Goal: Task Accomplishment & Management: Use online tool/utility

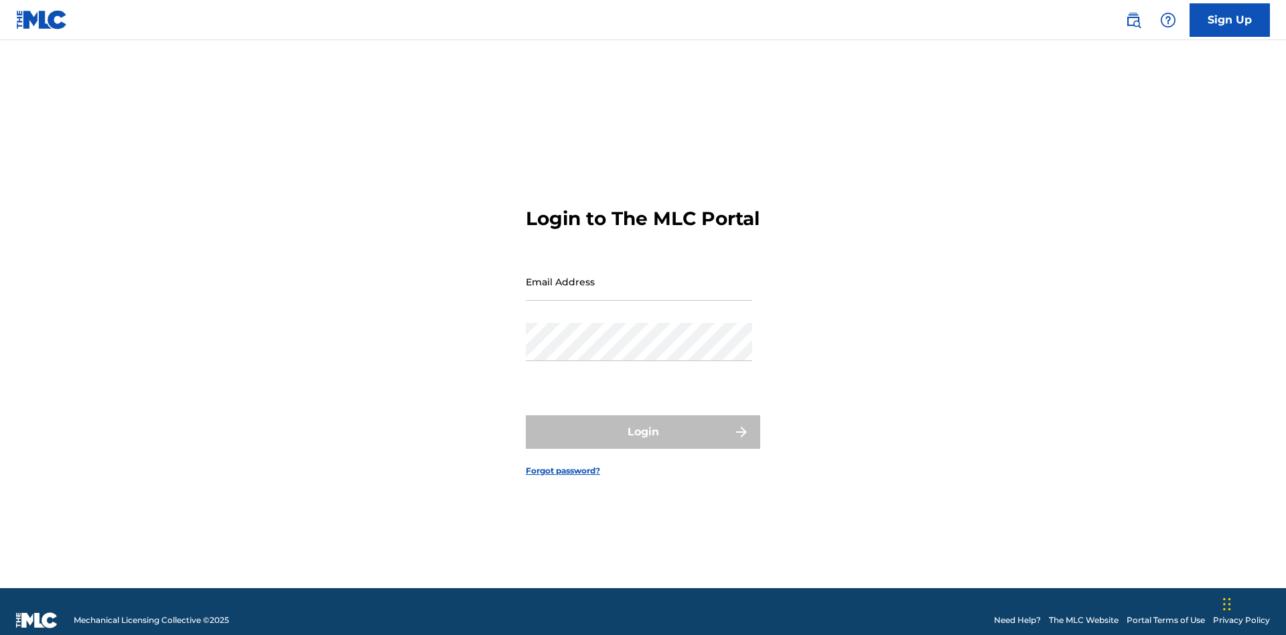
scroll to position [17, 0]
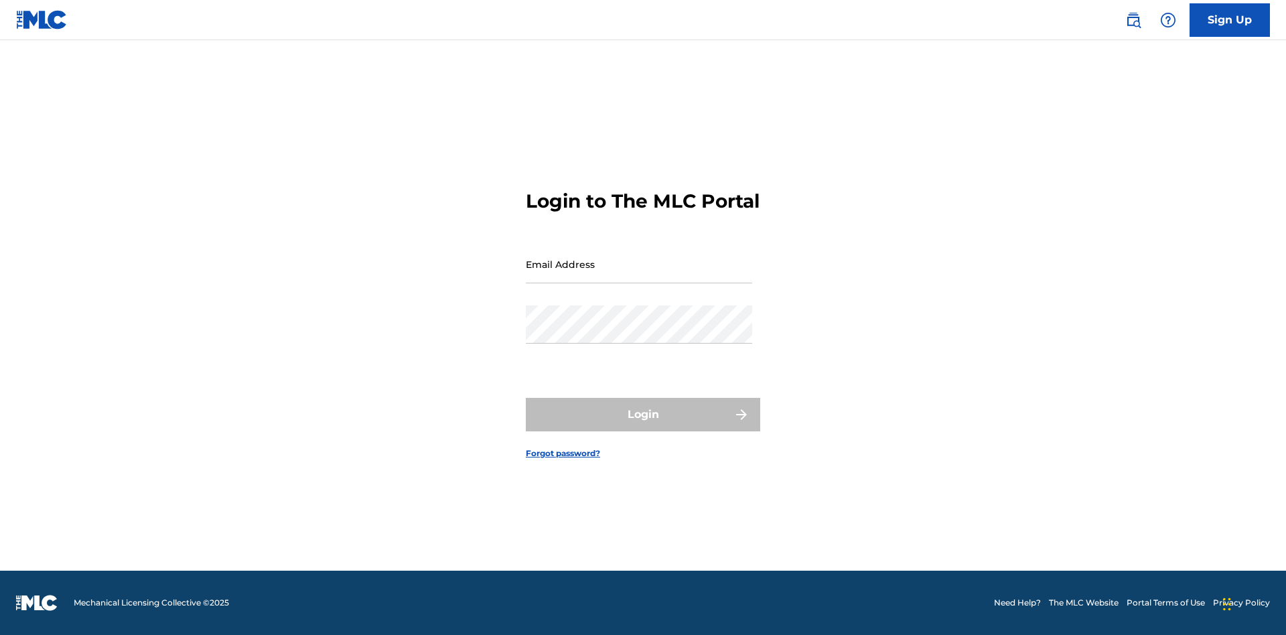
click at [639, 275] on input "Email Address" at bounding box center [639, 264] width 226 height 38
type input "[EMAIL_ADDRESS][DOMAIN_NAME]"
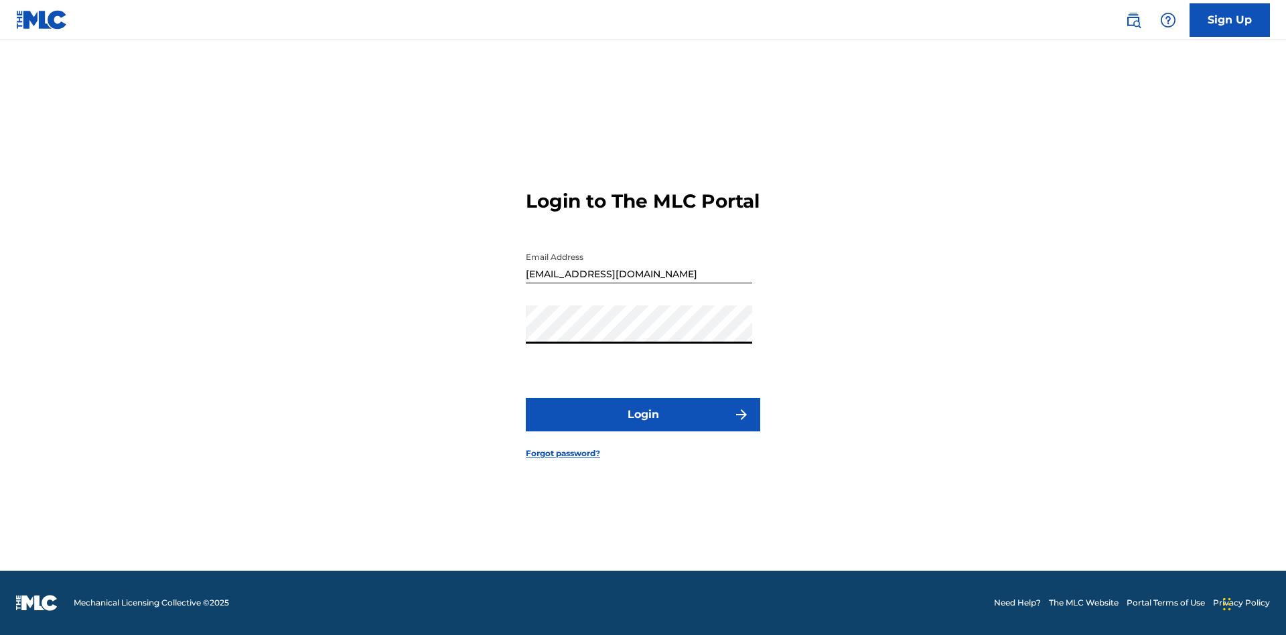
click at [643, 426] on button "Login" at bounding box center [643, 414] width 234 height 33
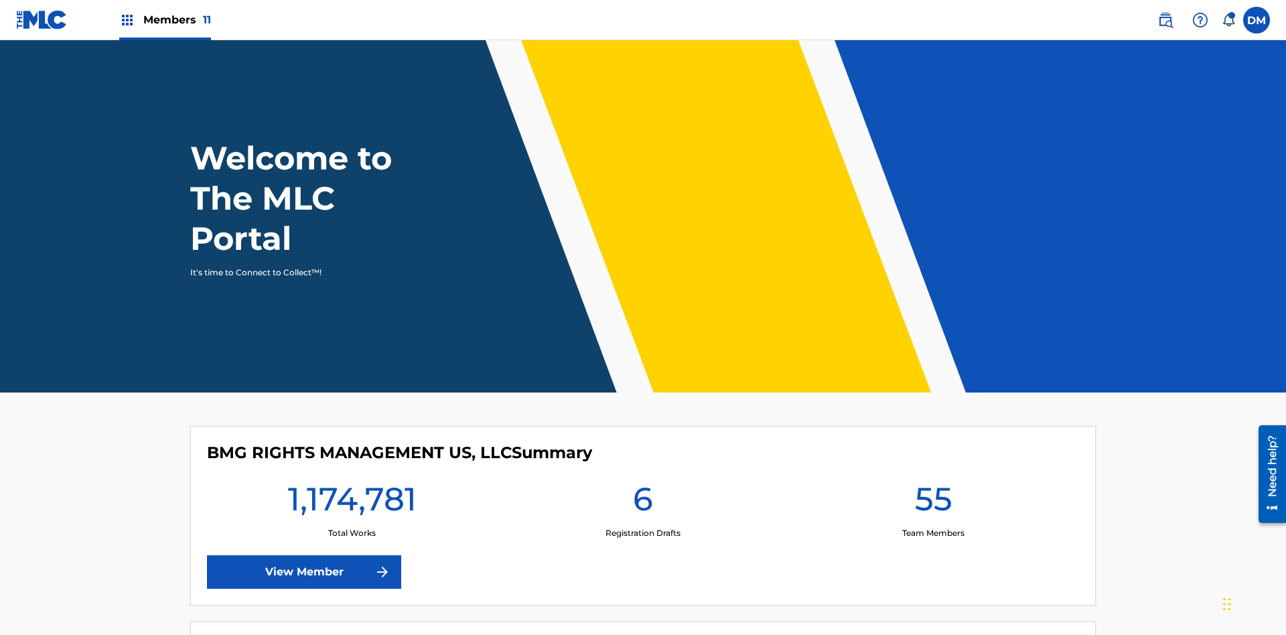
scroll to position [58, 0]
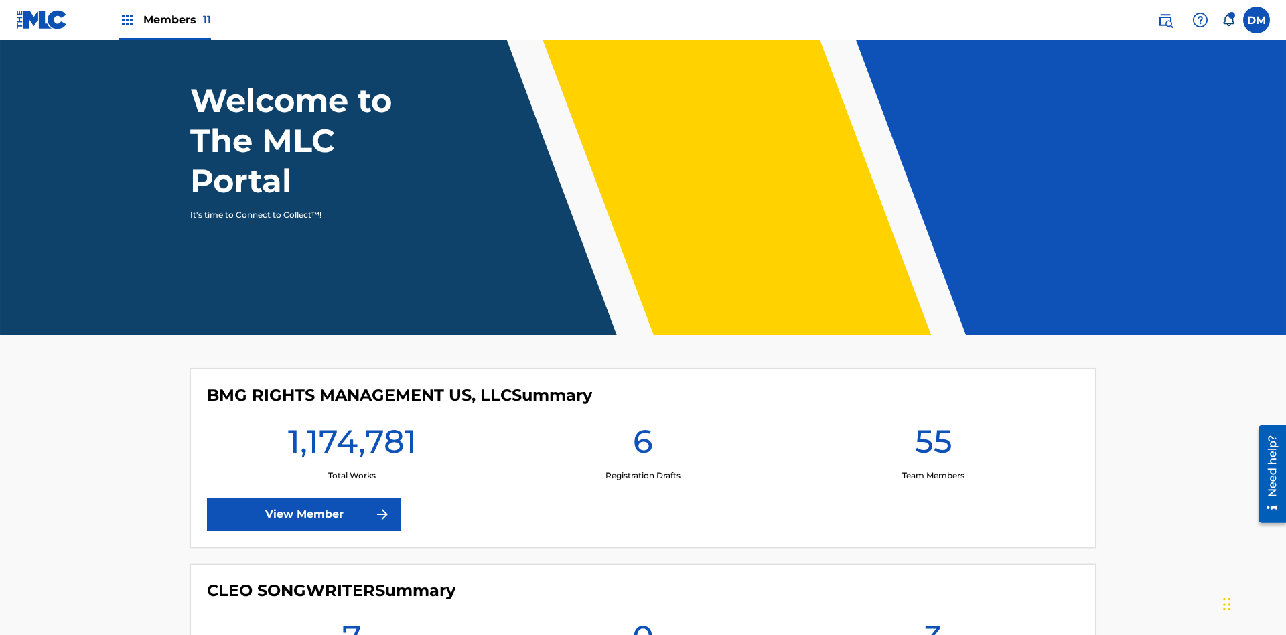
click at [165, 19] on span "Members 11" at bounding box center [177, 19] width 68 height 15
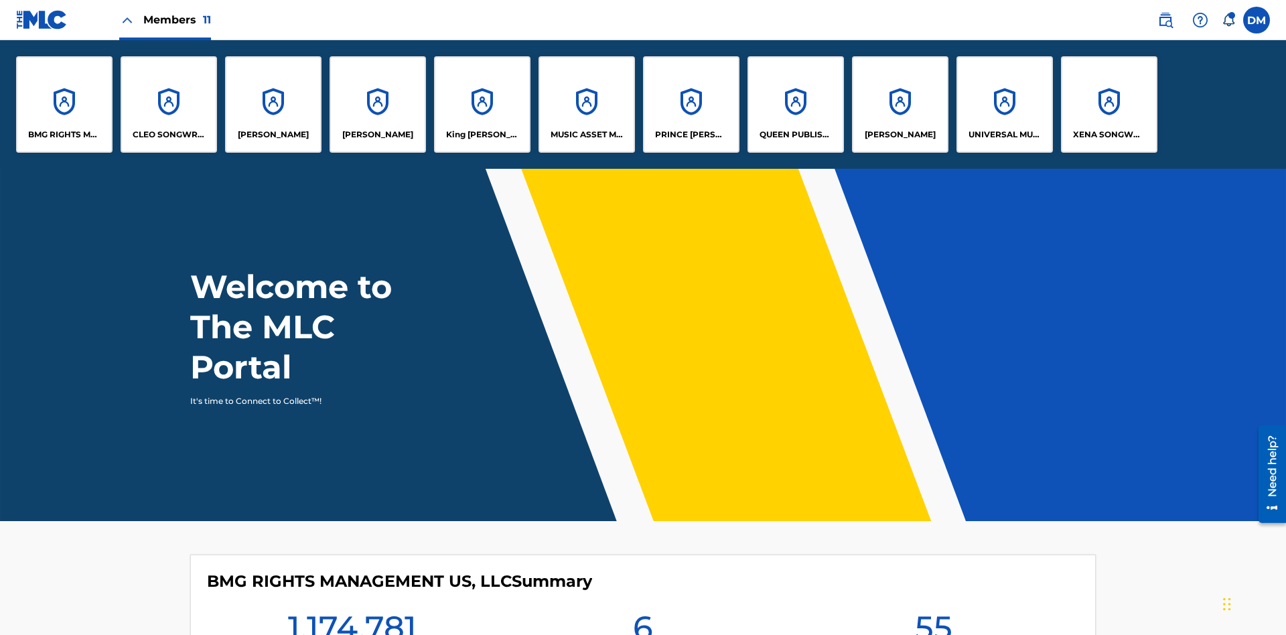
click at [64, 135] on p "BMG RIGHTS MANAGEMENT US, LLC" at bounding box center [64, 135] width 73 height 12
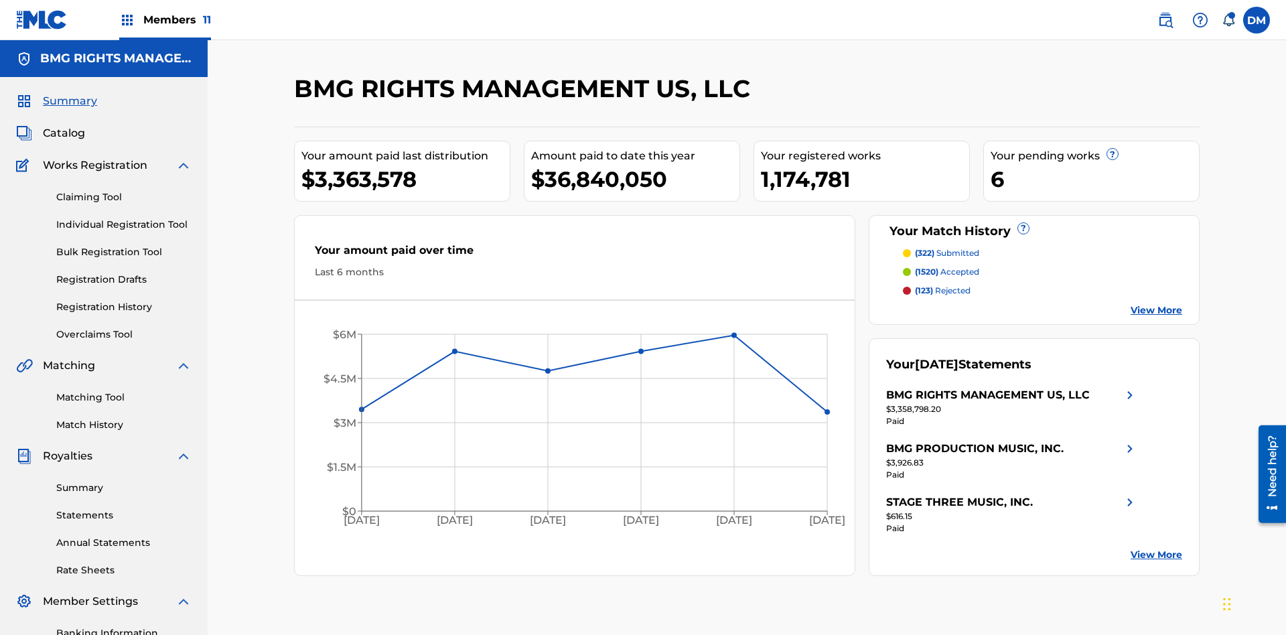
click at [124, 328] on link "Overclaims Tool" at bounding box center [123, 335] width 135 height 14
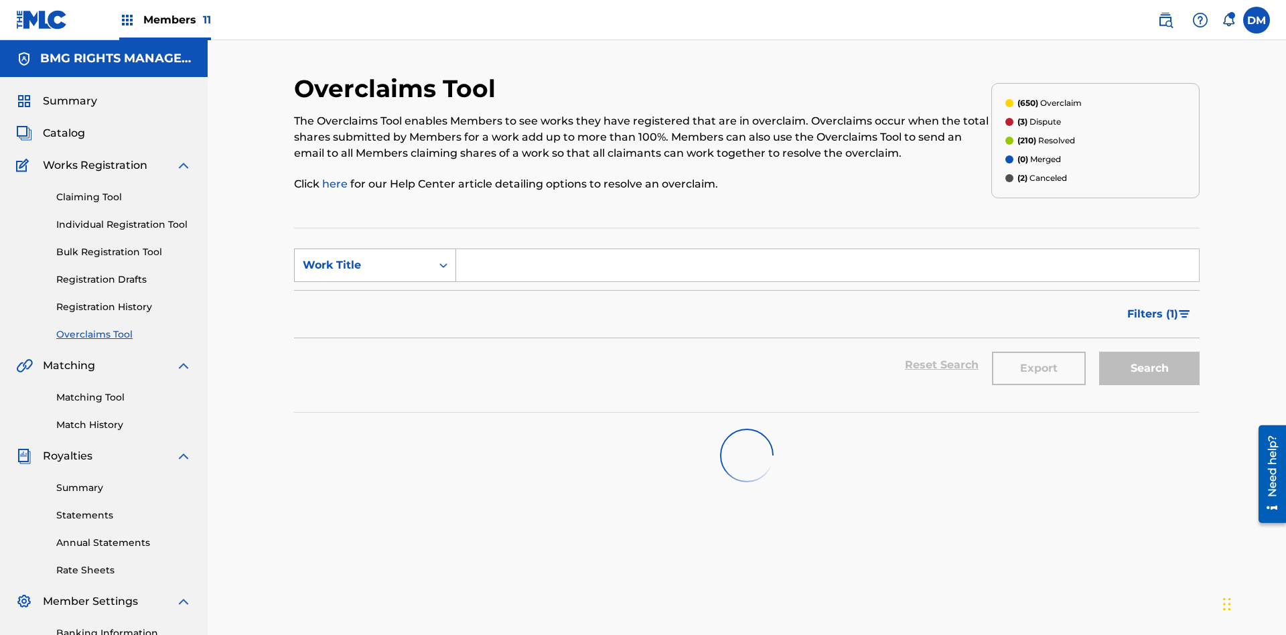
click at [363, 257] on div "Work Title" at bounding box center [363, 265] width 121 height 16
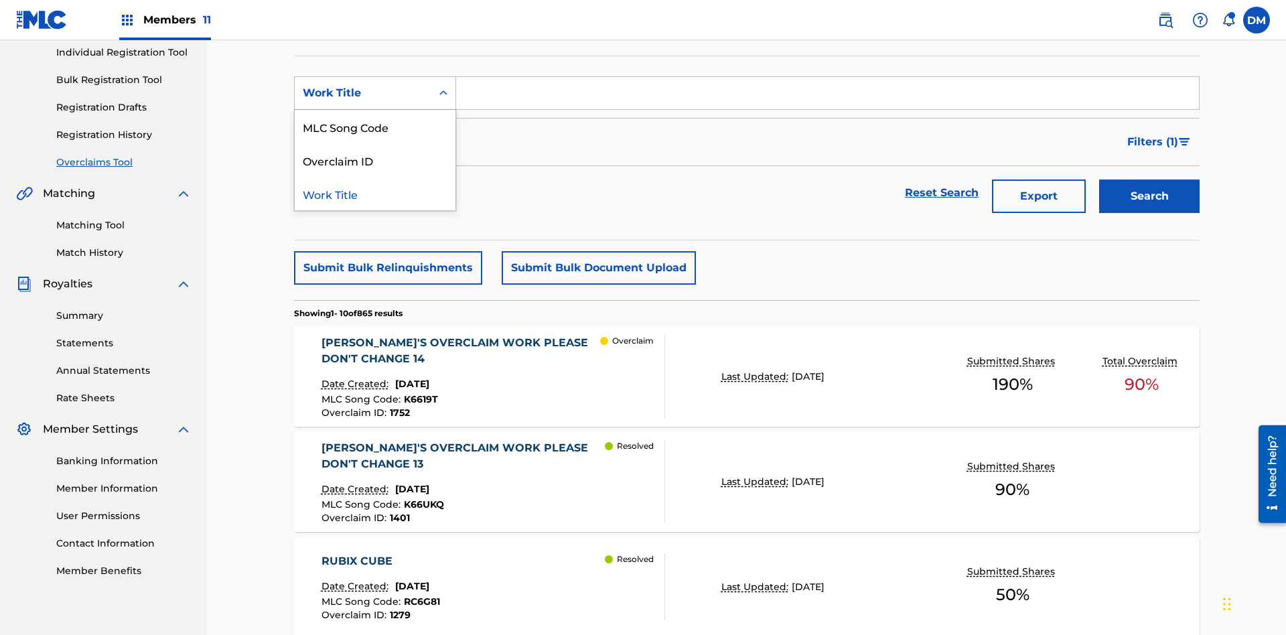
click at [375, 127] on div "MLC Song Code" at bounding box center [375, 126] width 161 height 33
click at [827, 96] on input "Search Form" at bounding box center [827, 93] width 743 height 32
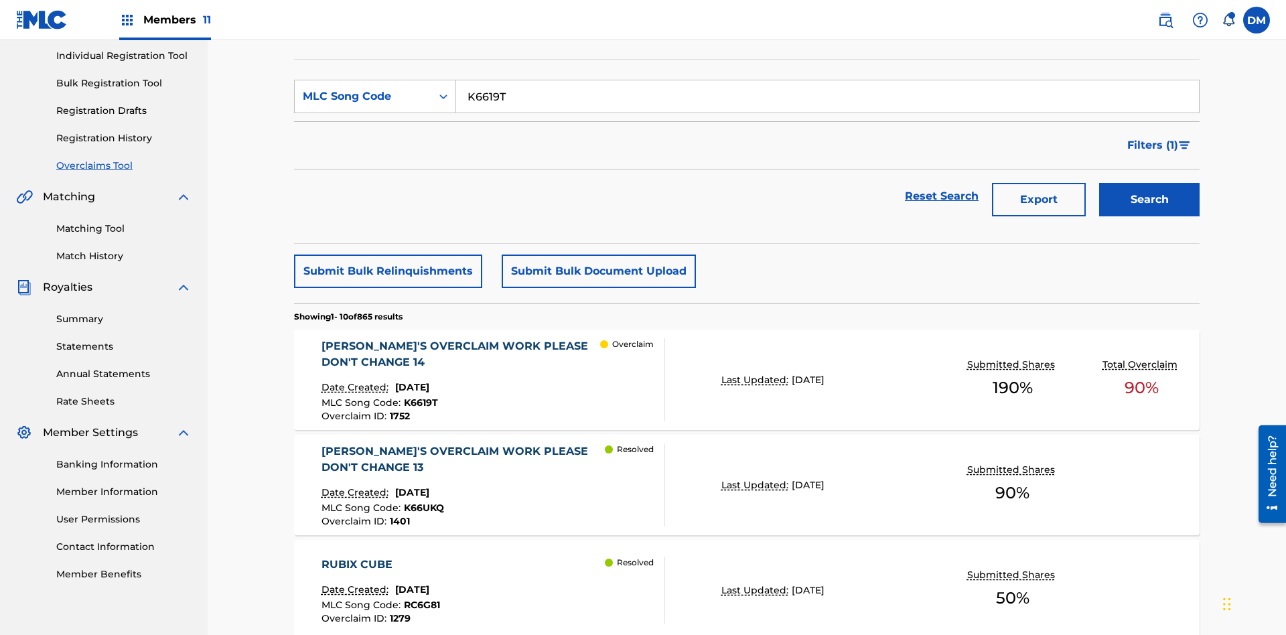
type input "K6619T"
click at [1150, 183] on button "Search" at bounding box center [1149, 199] width 100 height 33
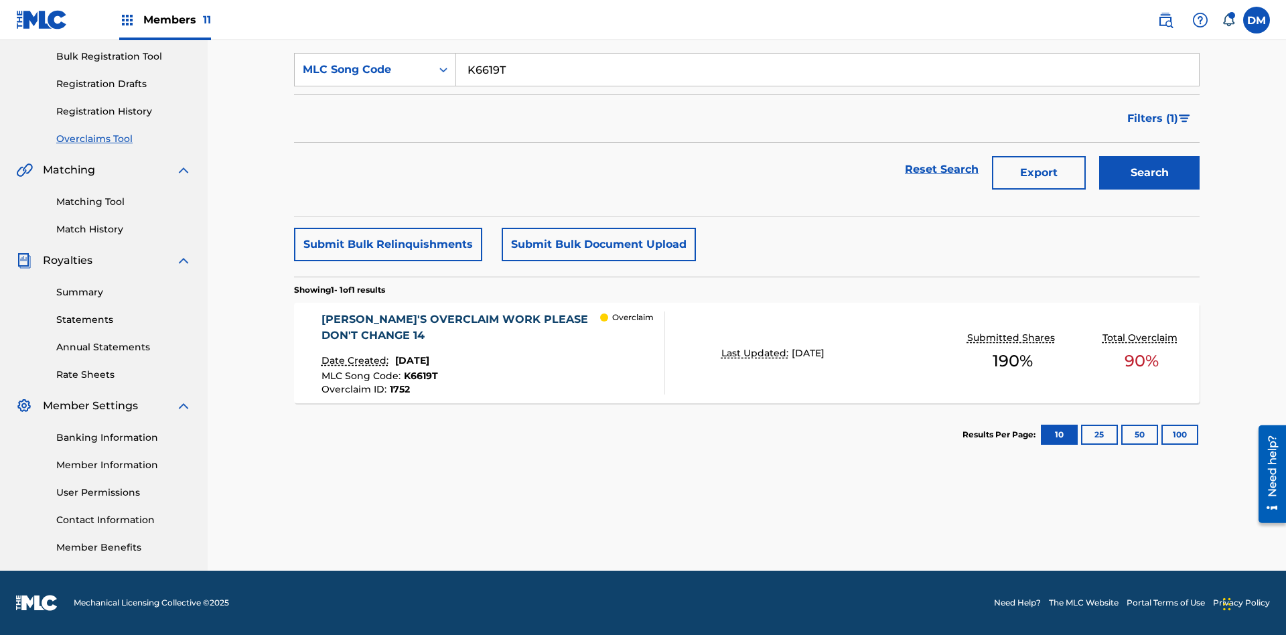
click at [399, 389] on span "1752" at bounding box center [400, 389] width 20 height 12
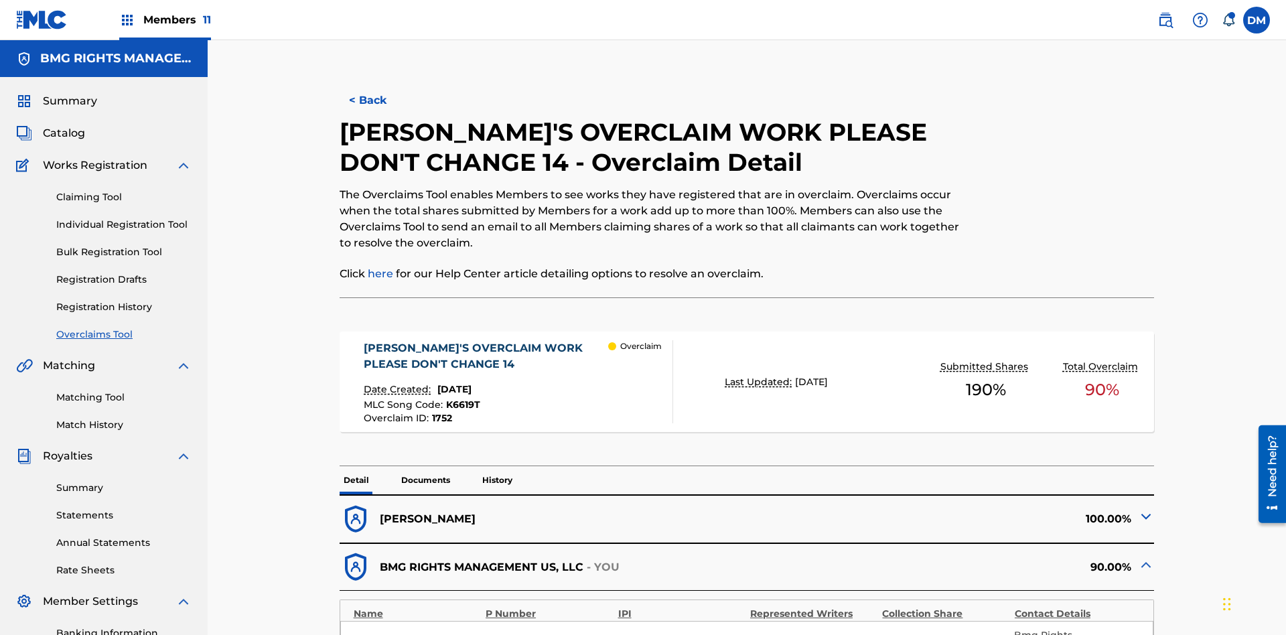
scroll to position [37, 0]
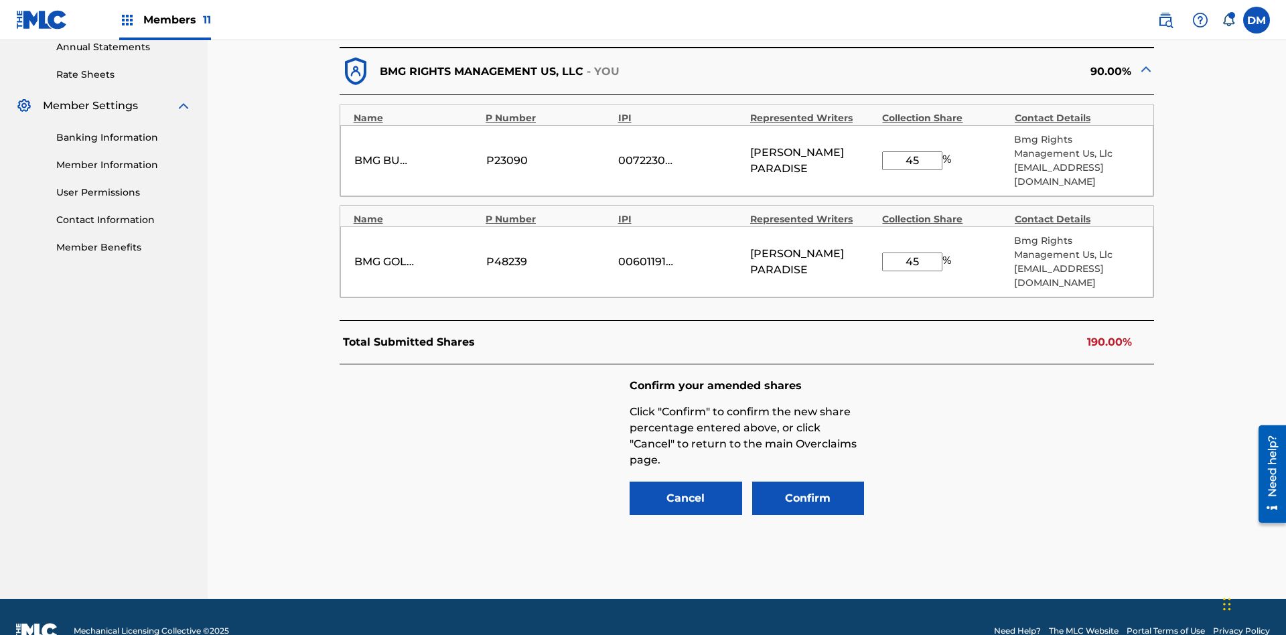
click at [913, 153] on input "45" at bounding box center [912, 160] width 60 height 19
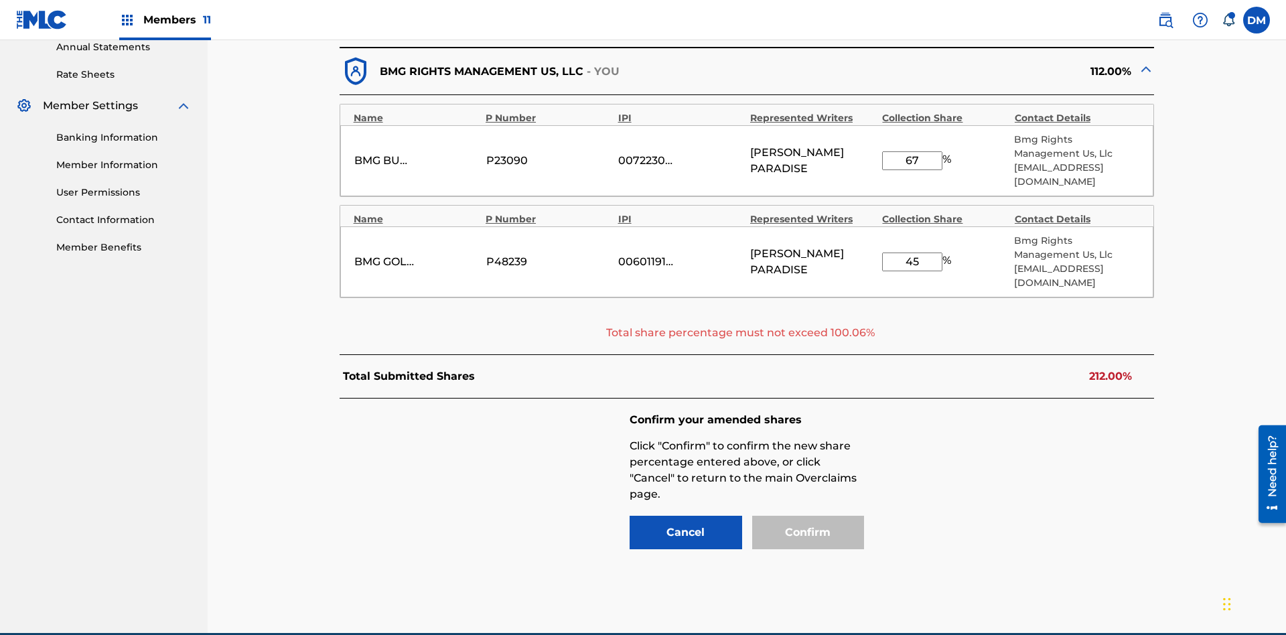
scroll to position [530, 0]
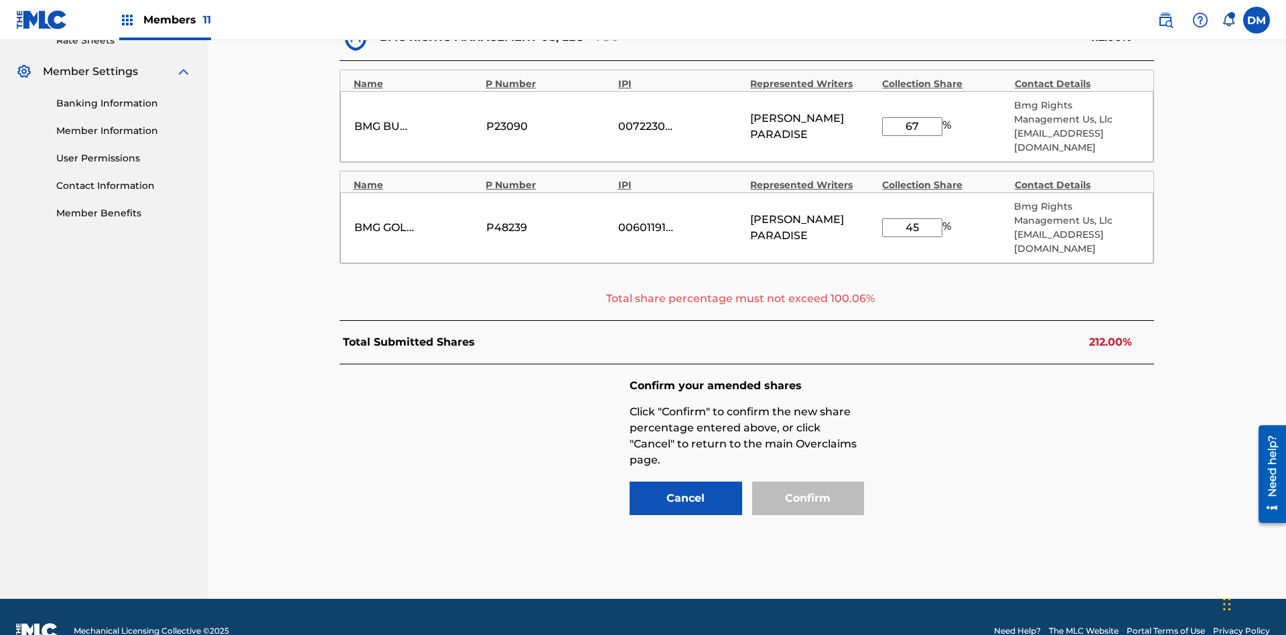
type input "67"
click at [913, 218] on input "45" at bounding box center [912, 227] width 60 height 19
type input "68"
click at [913, 119] on input "67" at bounding box center [912, 126] width 60 height 19
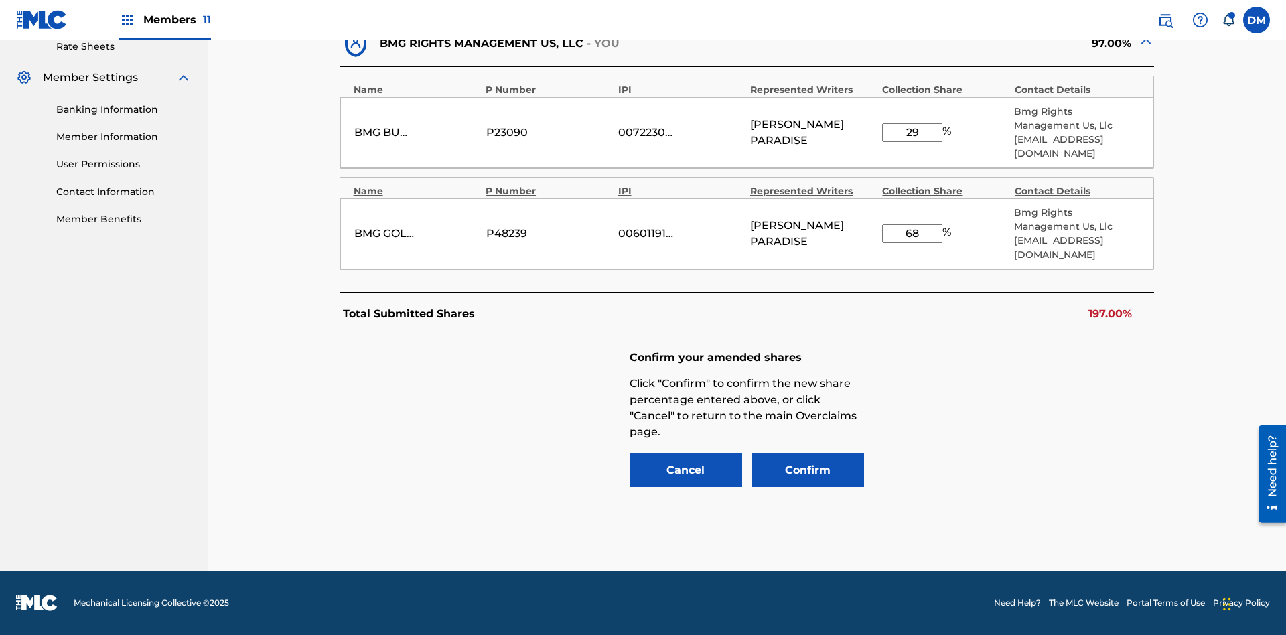
scroll to position [496, 0]
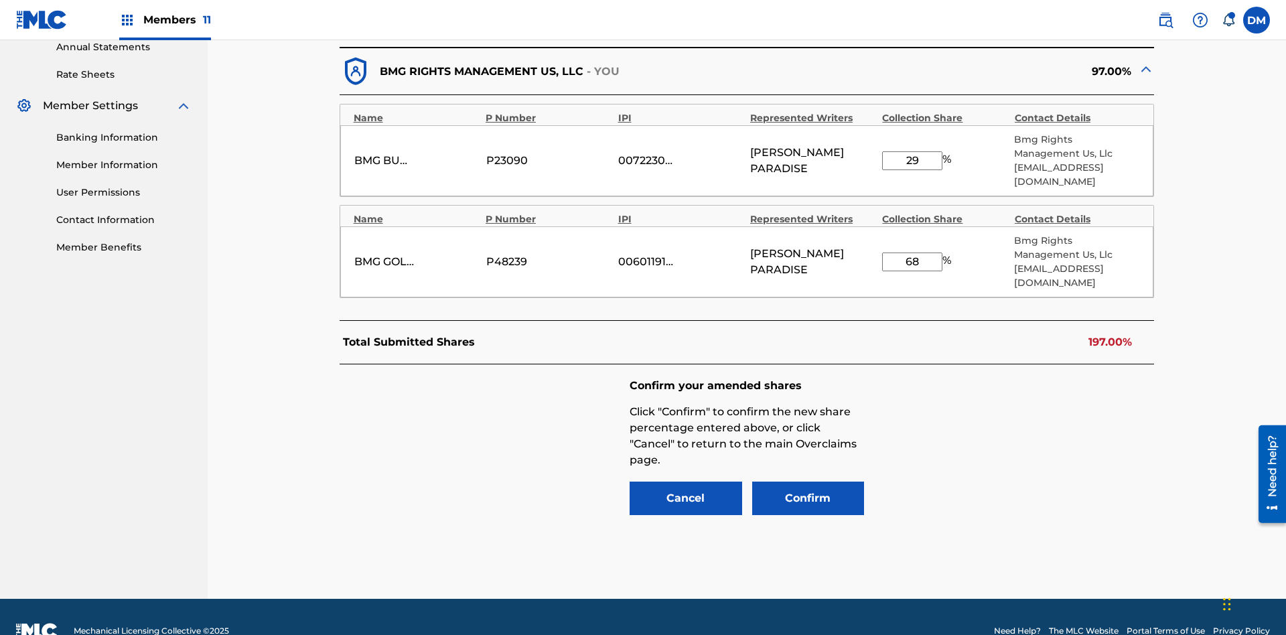
type input "29"
click at [913, 253] on input "68" at bounding box center [912, 262] width 60 height 19
type input "48"
click at [808, 482] on button "Confirm" at bounding box center [808, 498] width 113 height 33
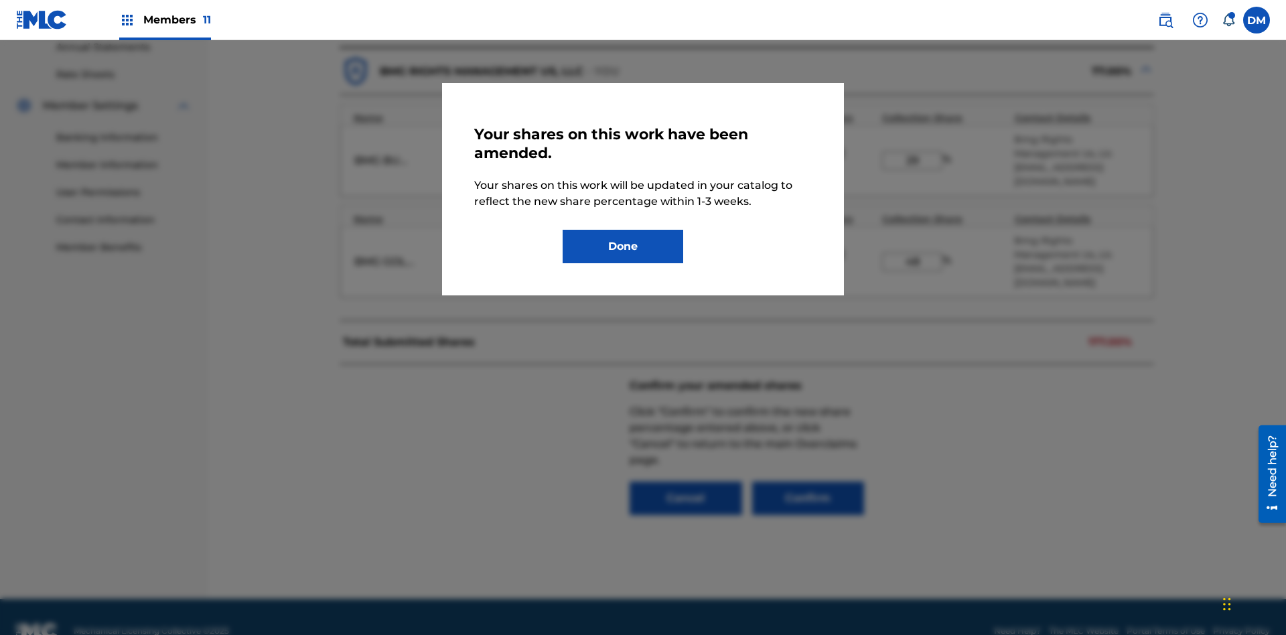
click at [623, 247] on button "Done" at bounding box center [623, 246] width 121 height 33
